Goal: Information Seeking & Learning: Learn about a topic

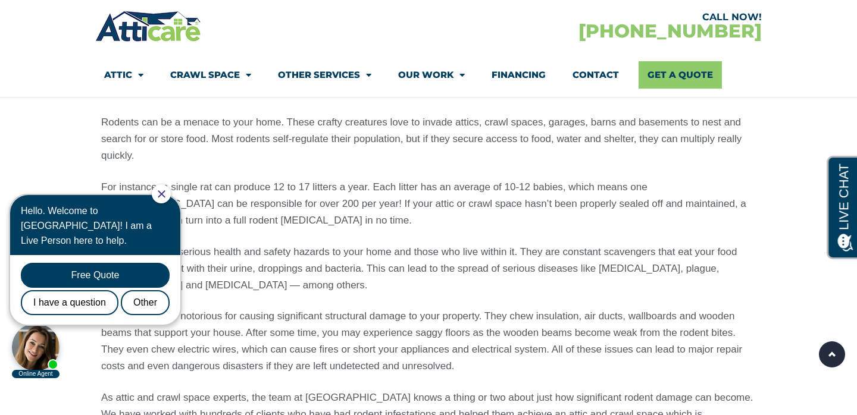
scroll to position [1225, 0]
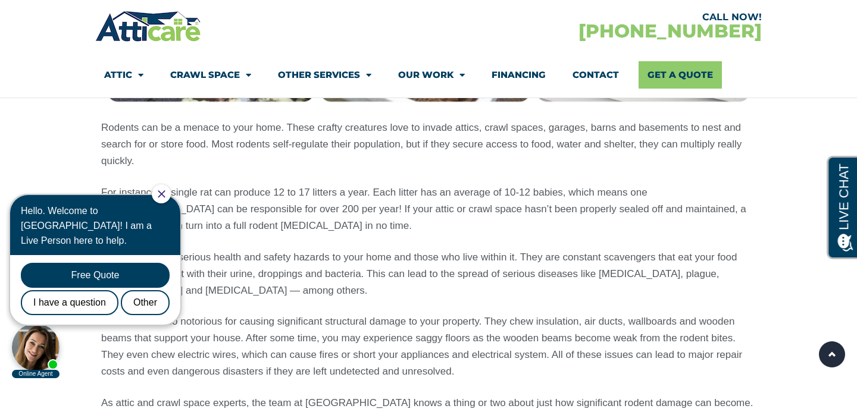
click at [165, 191] on icon "Close Chat" at bounding box center [161, 193] width 7 height 7
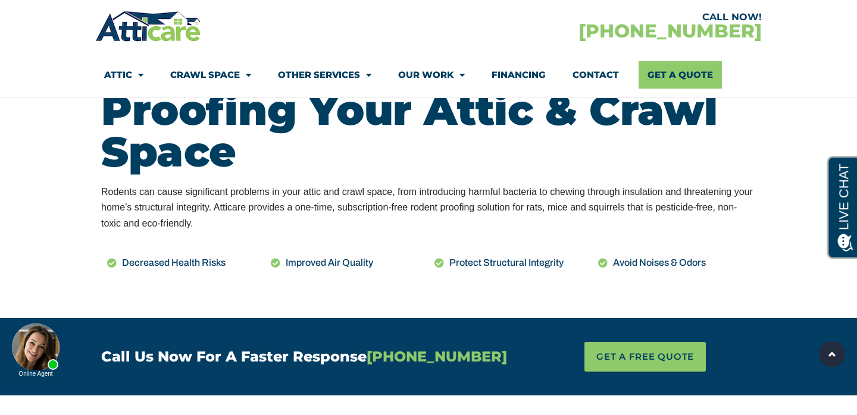
scroll to position [2646, 0]
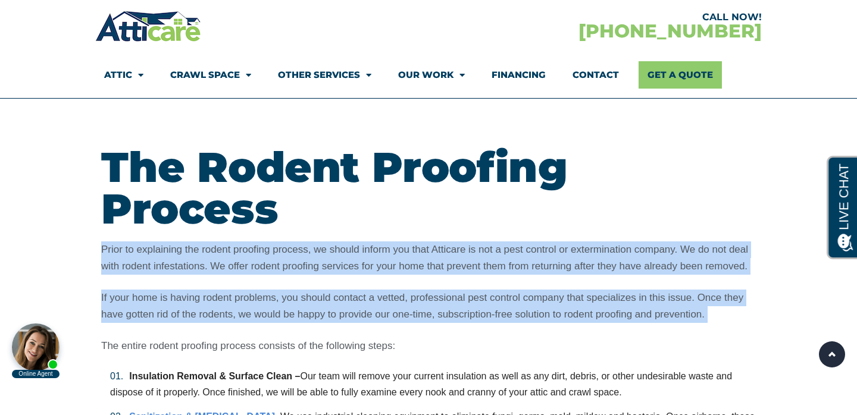
drag, startPoint x: 93, startPoint y: 204, endPoint x: 600, endPoint y: 290, distance: 514.2
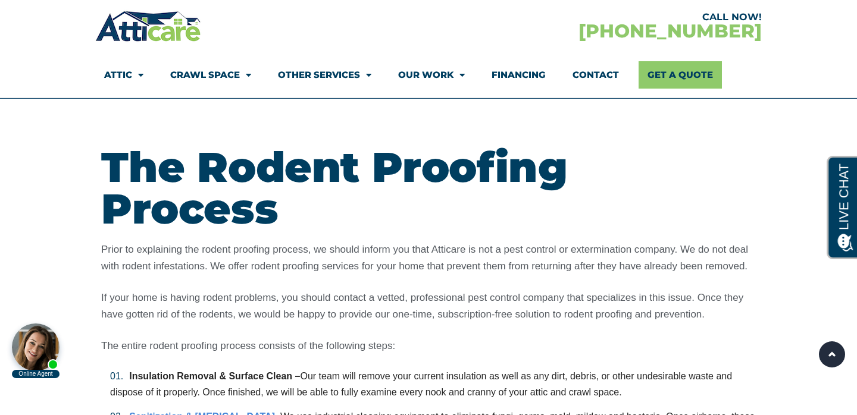
click at [407, 290] on p "If your home is having rodent problems, you should contact a vetted, profession…" at bounding box center [428, 306] width 654 height 33
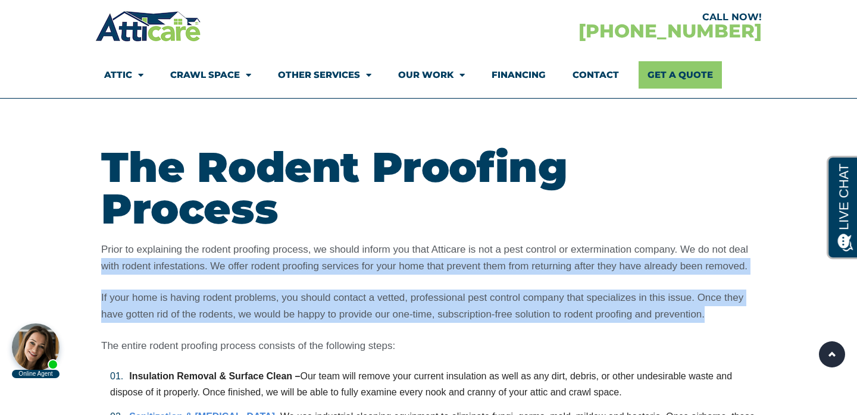
drag, startPoint x: 728, startPoint y: 271, endPoint x: 101, endPoint y: 222, distance: 628.9
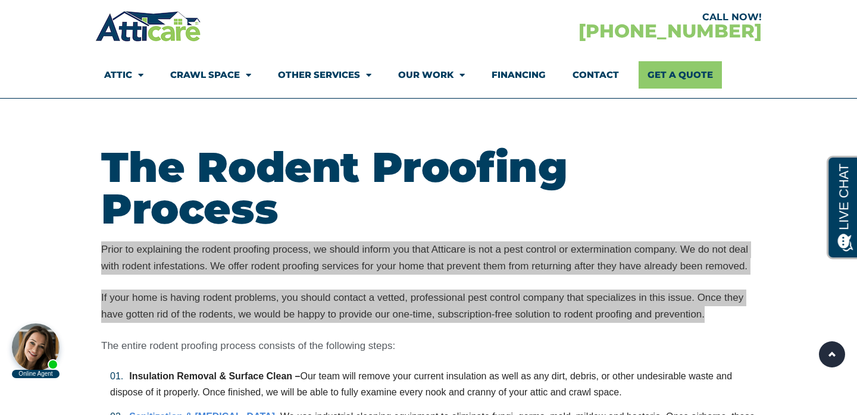
drag, startPoint x: 102, startPoint y: 210, endPoint x: 726, endPoint y: 274, distance: 627.3
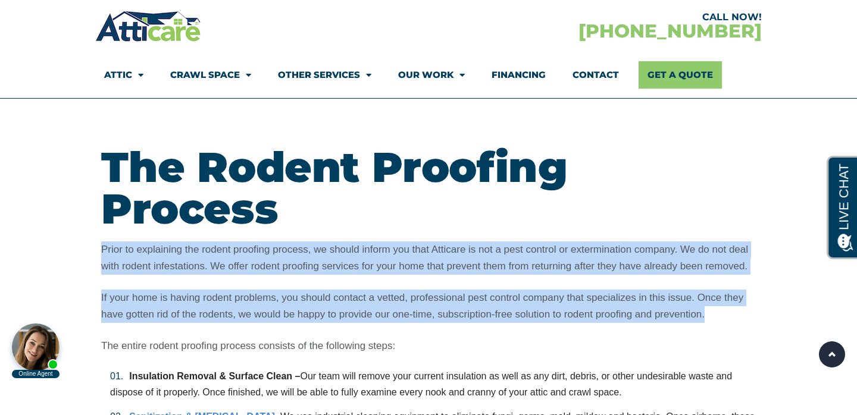
click at [726, 290] on p "If your home is having rodent problems, you should contact a vetted, profession…" at bounding box center [428, 306] width 654 height 33
drag, startPoint x: 713, startPoint y: 274, endPoint x: 76, endPoint y: 214, distance: 640.0
copy div "Prior to explaining the rodent proofing process, we should inform you that Atti…"
